Goal: Information Seeking & Learning: Learn about a topic

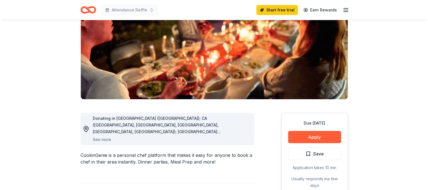
scroll to position [111, 0]
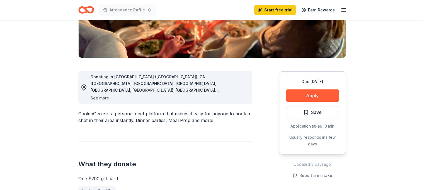
click at [100, 98] on button "See more" at bounding box center [100, 98] width 18 height 7
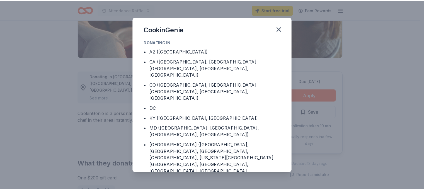
scroll to position [0, 0]
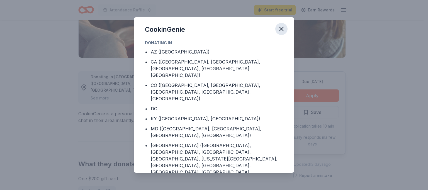
click at [279, 27] on icon "button" at bounding box center [281, 29] width 4 height 4
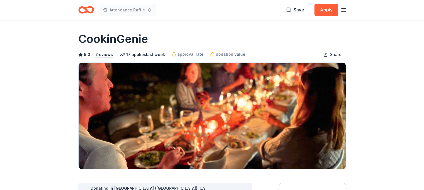
click at [344, 12] on line "button" at bounding box center [343, 12] width 4 height 0
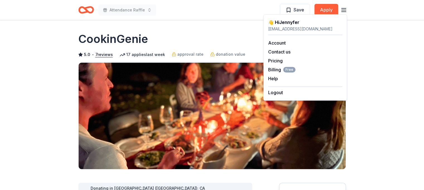
click at [369, 11] on header "Attendance Raffle Save Apply" at bounding box center [212, 10] width 424 height 20
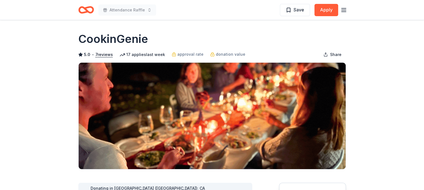
click at [344, 9] on icon "button" at bounding box center [343, 10] width 7 height 7
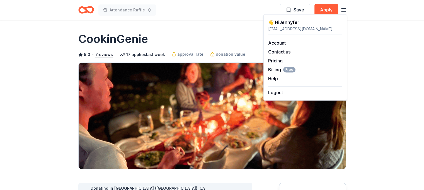
click at [371, 7] on header "Attendance Raffle Save Apply" at bounding box center [212, 10] width 424 height 20
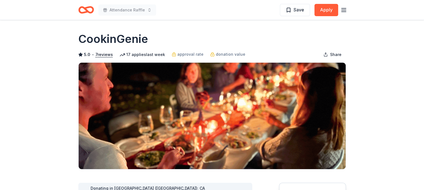
click at [345, 11] on icon "button" at bounding box center [343, 10] width 7 height 7
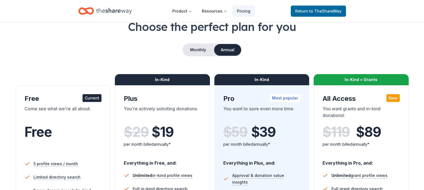
scroll to position [84, 0]
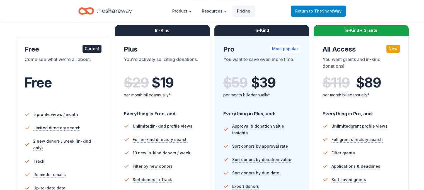
click at [315, 9] on span "to TheShareWay" at bounding box center [325, 11] width 32 height 5
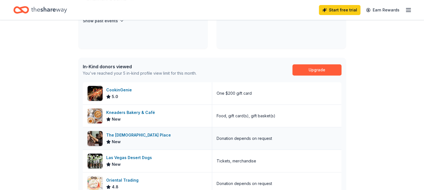
scroll to position [139, 0]
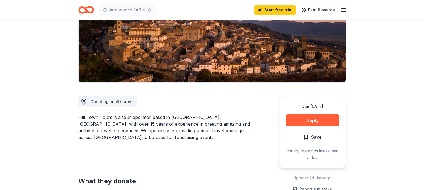
scroll to position [28, 0]
